Goal: Navigation & Orientation: Find specific page/section

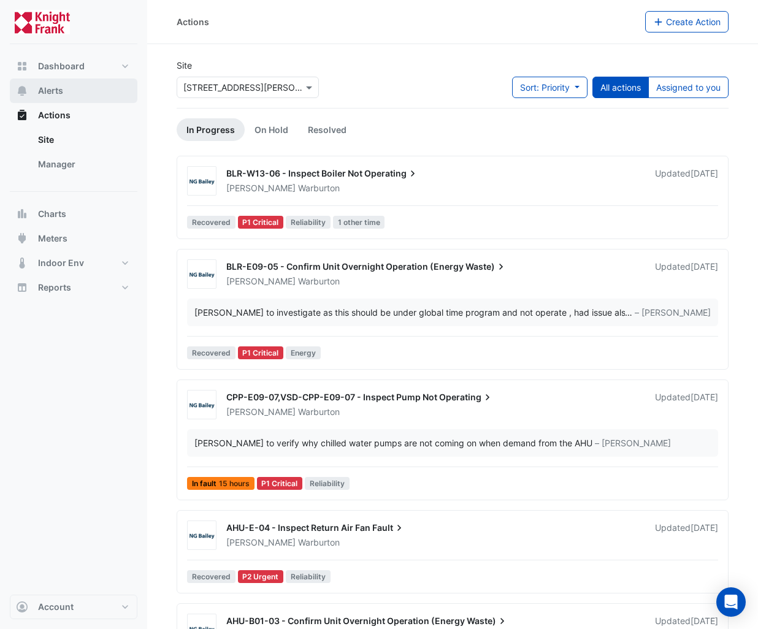
click at [61, 91] on span "Alerts" at bounding box center [50, 91] width 25 height 12
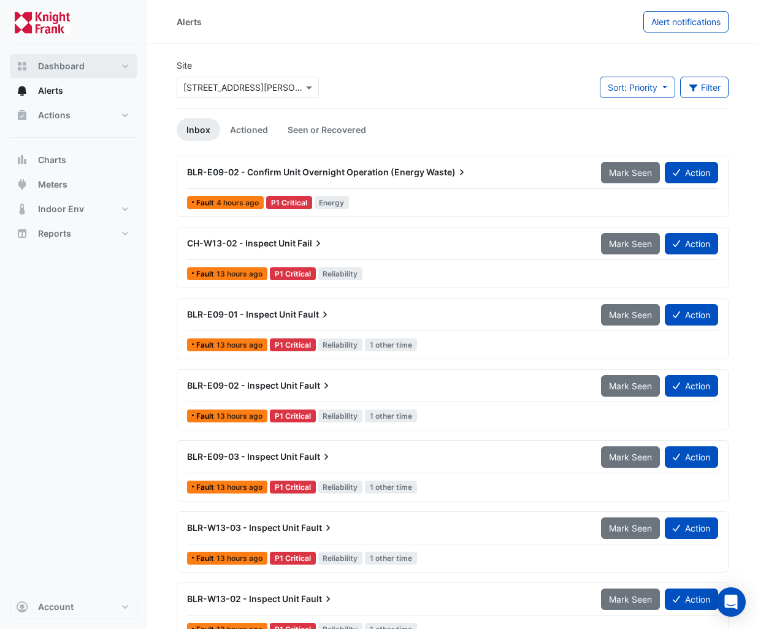
click at [67, 62] on span "Dashboard" at bounding box center [61, 66] width 47 height 12
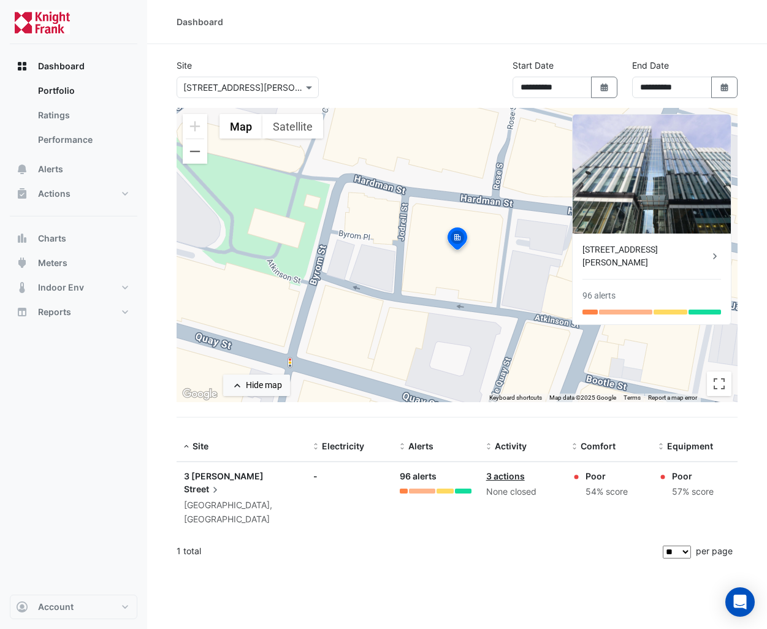
click at [631, 252] on div "[STREET_ADDRESS][PERSON_NAME]" at bounding box center [646, 256] width 126 height 26
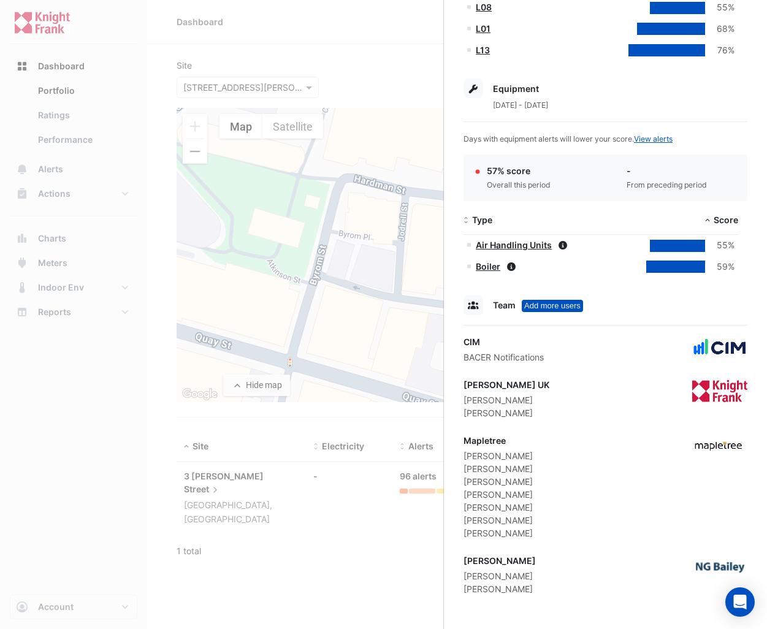
scroll to position [170, 0]
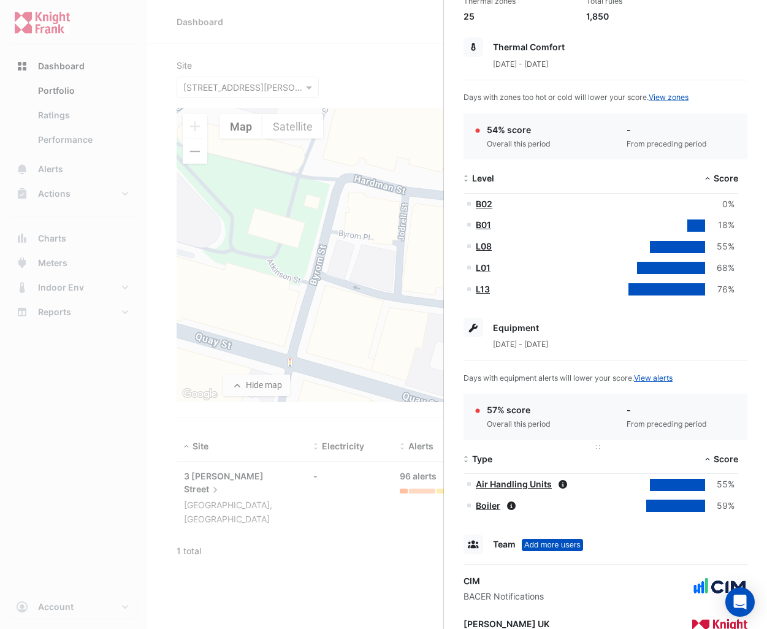
click at [523, 472] on datatable-header-cell "Type" at bounding box center [532, 459] width 137 height 29
click at [516, 483] on link "Air Handling Units" at bounding box center [514, 484] width 76 height 10
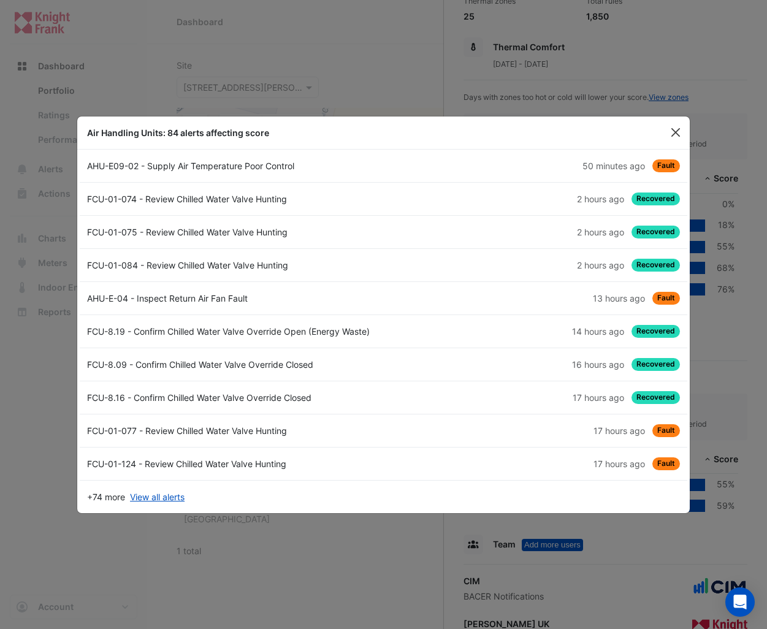
click at [672, 135] on button "Close" at bounding box center [676, 132] width 18 height 18
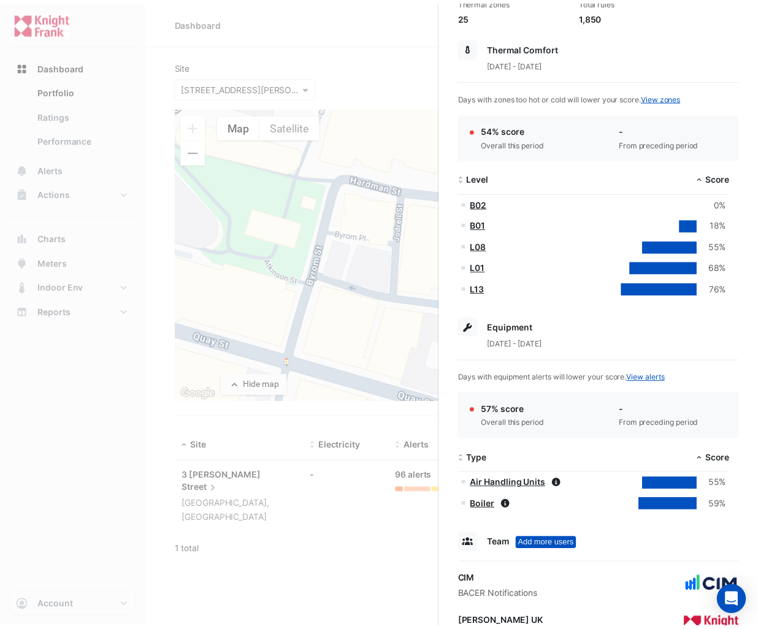
scroll to position [0, 0]
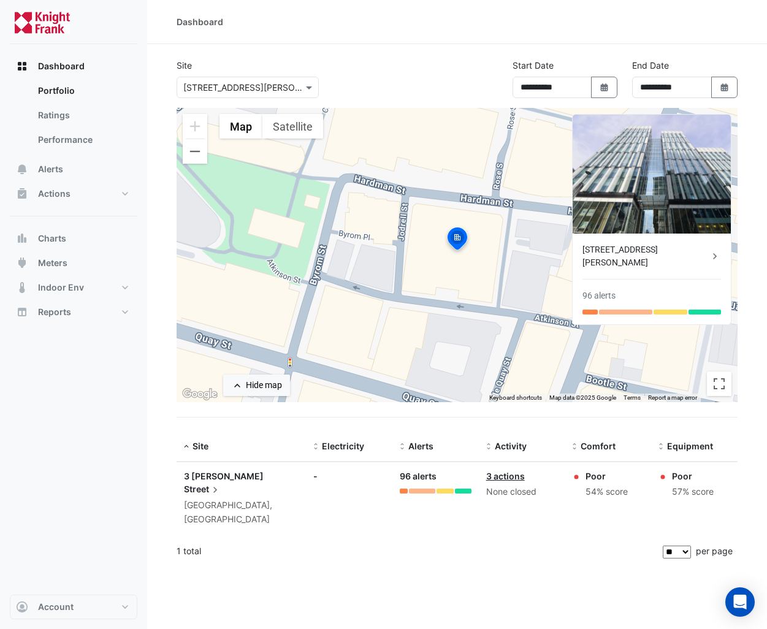
click at [96, 382] on ngb-offcanvas-backdrop at bounding box center [383, 314] width 767 height 629
click at [61, 242] on span "Charts" at bounding box center [52, 238] width 28 height 12
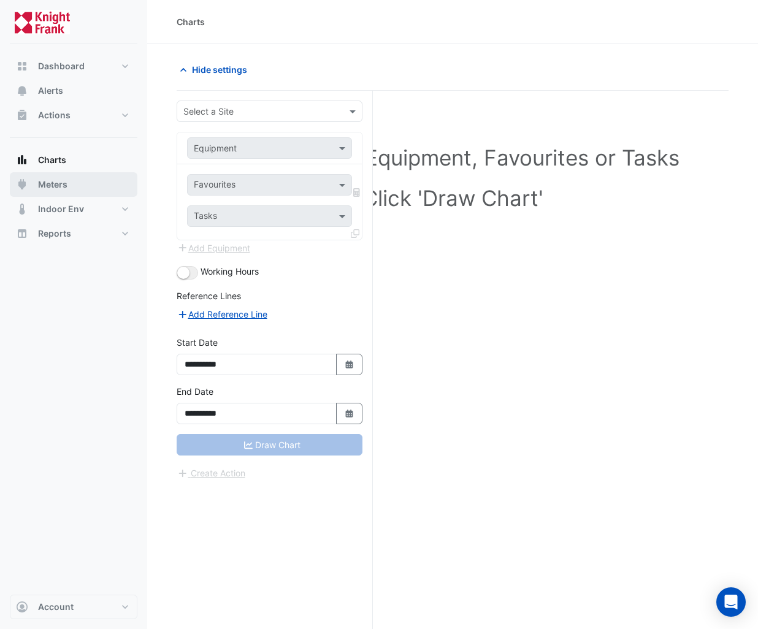
click at [63, 185] on span "Meters" at bounding box center [52, 184] width 29 height 12
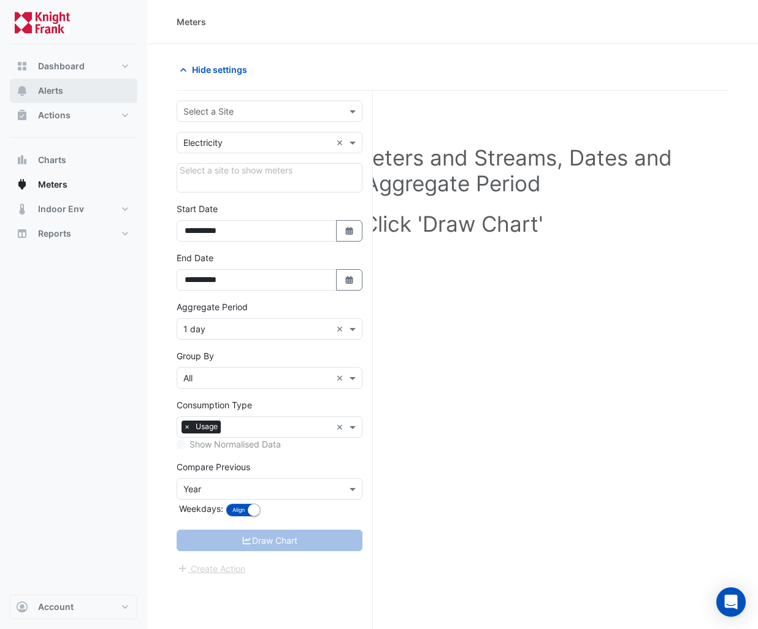
click at [79, 80] on button "Alerts" at bounding box center [74, 90] width 128 height 25
